Goal: Task Accomplishment & Management: Manage account settings

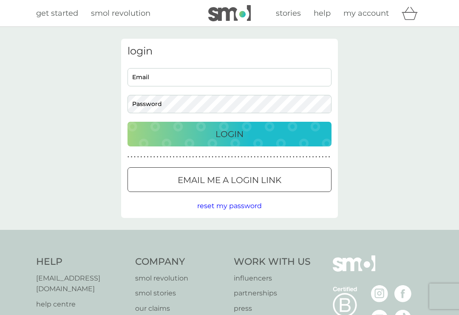
click at [252, 139] on div "Login" at bounding box center [229, 134] width 187 height 14
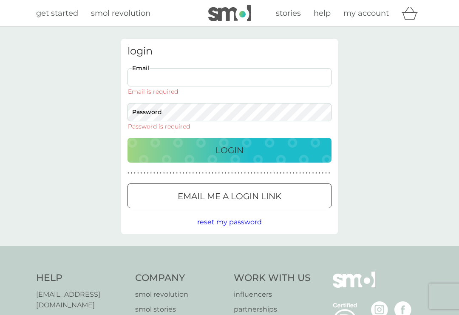
click at [229, 77] on input "Email" at bounding box center [230, 77] width 204 height 18
type input "[EMAIL_ADDRESS][DOMAIN_NAME]"
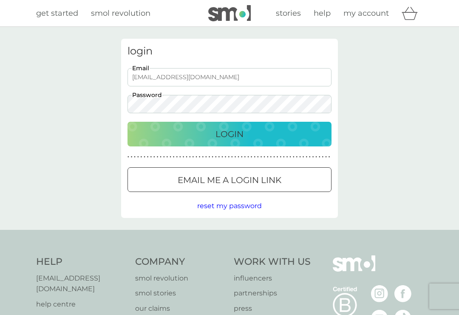
click at [230, 133] on button "Login" at bounding box center [230, 134] width 204 height 25
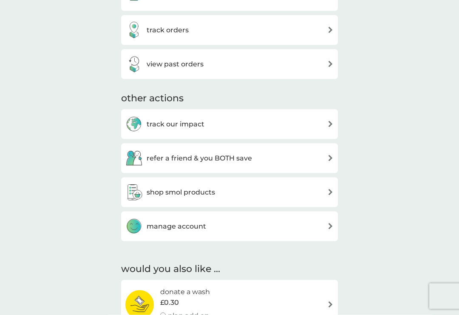
scroll to position [372, 0]
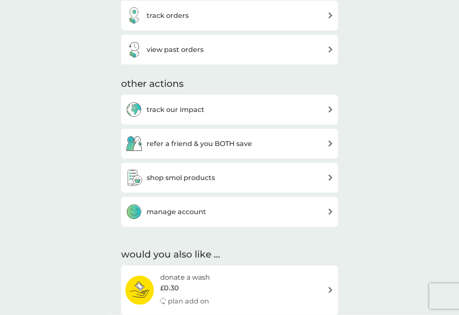
click at [314, 213] on div "manage account" at bounding box center [229, 211] width 208 height 17
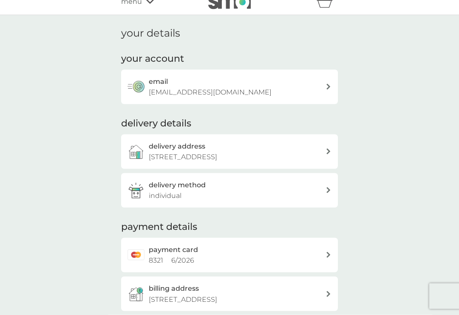
scroll to position [15, 0]
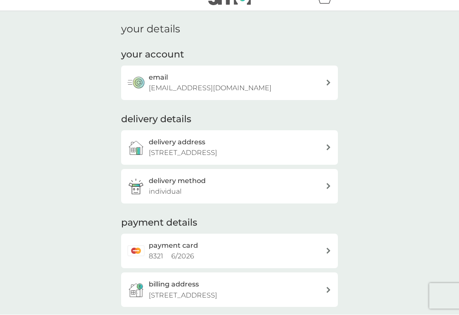
click at [328, 145] on icon at bounding box center [329, 148] width 4 height 6
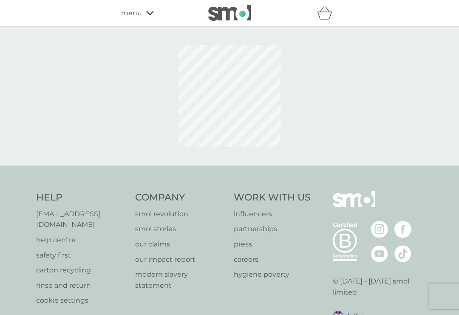
scroll to position [11, 0]
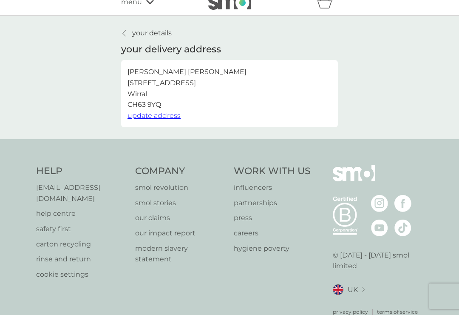
click at [159, 116] on span "update address" at bounding box center [154, 115] width 53 height 8
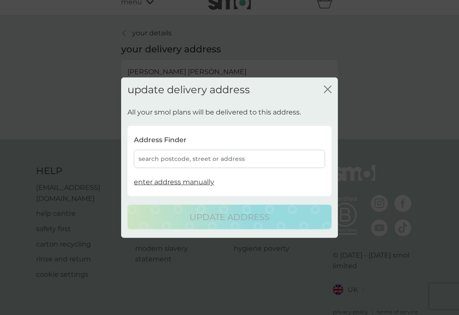
click at [243, 162] on div "search postcode, street or address" at bounding box center [229, 159] width 191 height 18
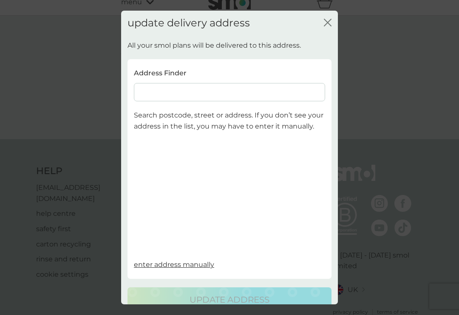
click at [175, 90] on input at bounding box center [229, 92] width 191 height 18
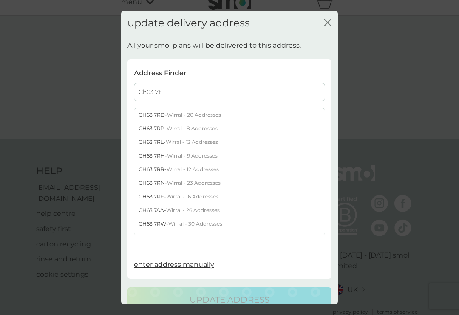
type input "Ch63 7ta"
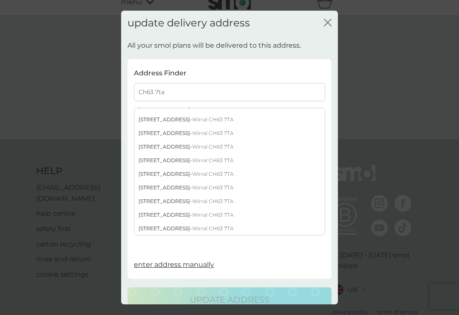
scroll to position [77, 0]
click at [174, 131] on div "[STREET_ADDRESS]" at bounding box center [229, 134] width 190 height 14
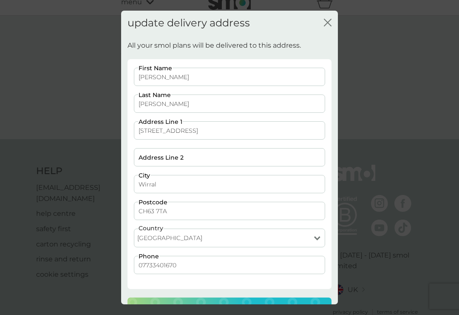
click at [298, 303] on div "update address" at bounding box center [229, 310] width 187 height 14
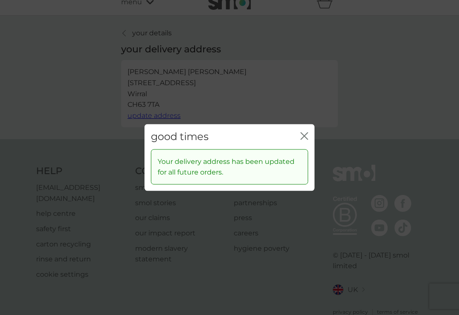
click at [308, 140] on icon "close" at bounding box center [305, 136] width 8 height 8
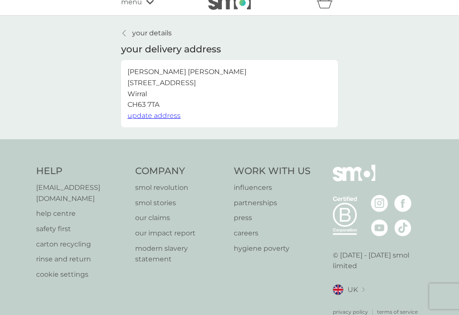
scroll to position [0, 0]
